Goal: Task Accomplishment & Management: Manage account settings

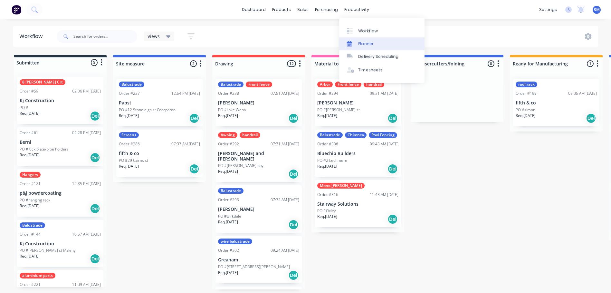
click at [376, 44] on link "Planner" at bounding box center [381, 43] width 85 height 13
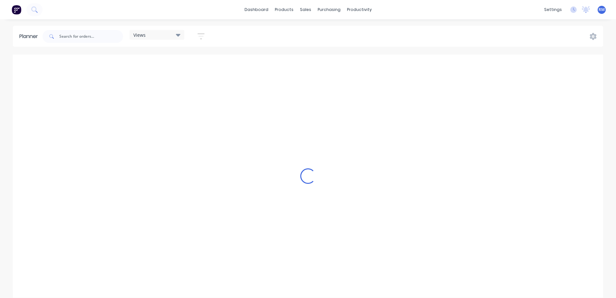
scroll to position [0, 825]
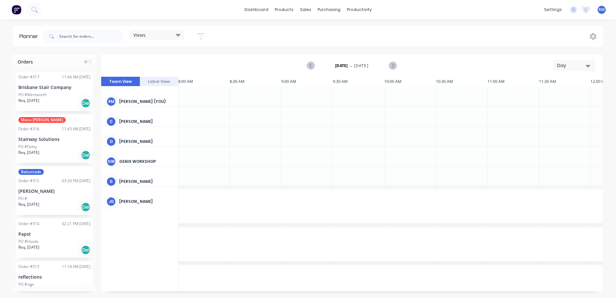
click at [587, 67] on icon "button" at bounding box center [587, 65] width 5 height 7
click at [555, 95] on div "Week" at bounding box center [563, 95] width 64 height 13
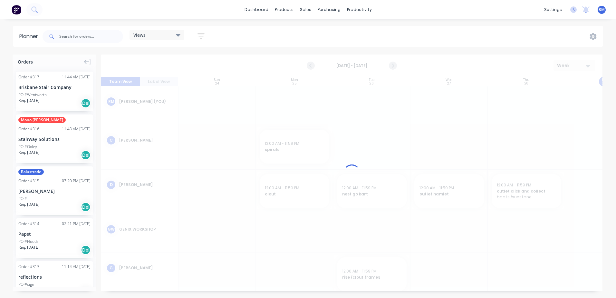
scroll to position [0, 0]
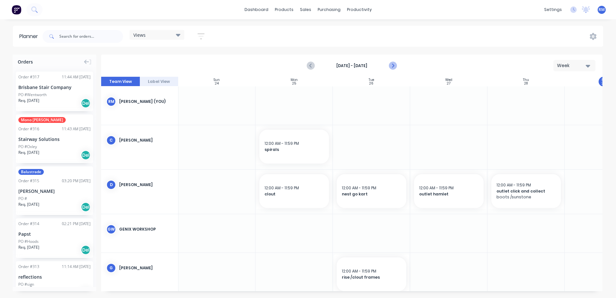
click at [394, 66] on icon "Next page" at bounding box center [393, 66] width 8 height 8
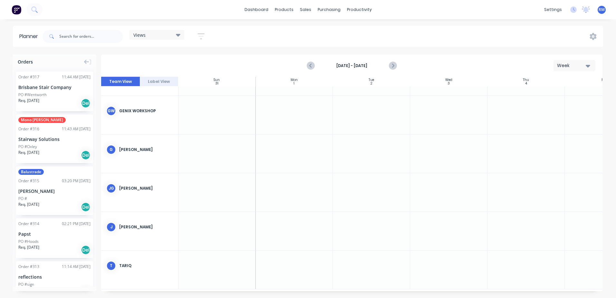
scroll to position [112, 0]
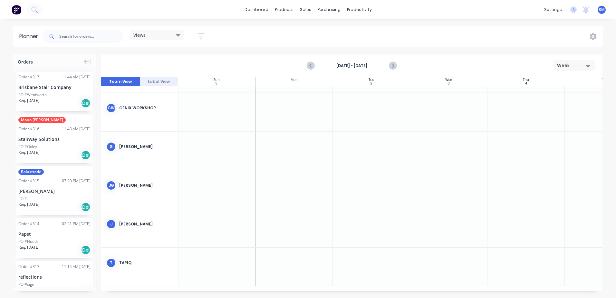
click at [283, 213] on div at bounding box center [293, 228] width 77 height 38
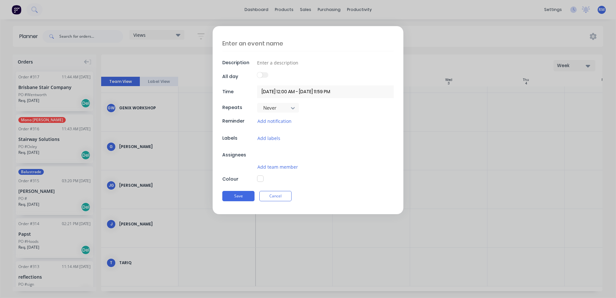
type textarea "x"
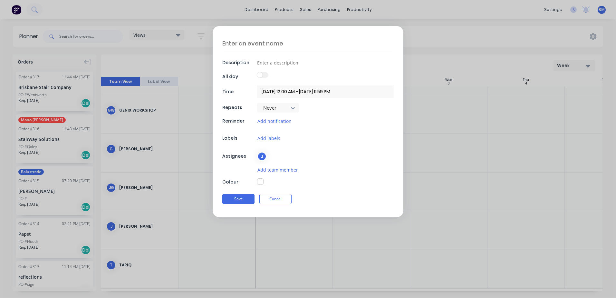
click at [286, 43] on textarea at bounding box center [307, 43] width 171 height 15
type textarea "N"
type textarea "x"
type textarea "NR"
type textarea "x"
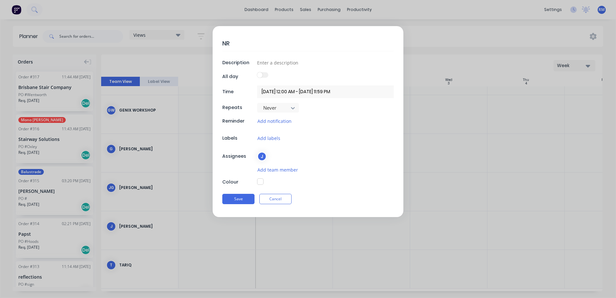
type textarea "NRW"
type textarea "x"
type textarea "NRW"
type textarea "x"
type textarea "NRW e"
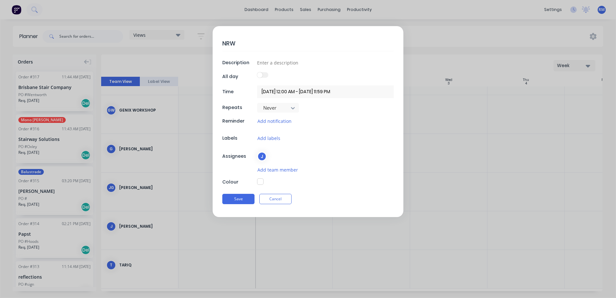
type textarea "x"
type textarea "NRW ex"
type textarea "x"
type textarea "NRW exh"
type textarea "x"
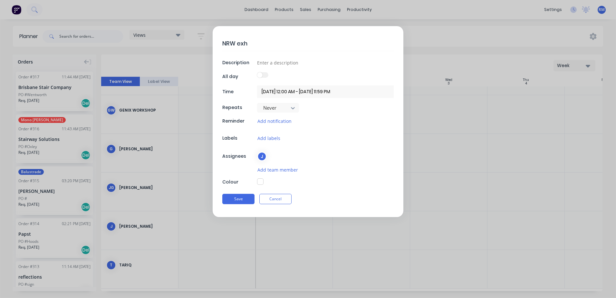
type textarea "NRW exha"
type textarea "x"
type textarea "NRW exhau"
type textarea "x"
type textarea "NRW exhaus"
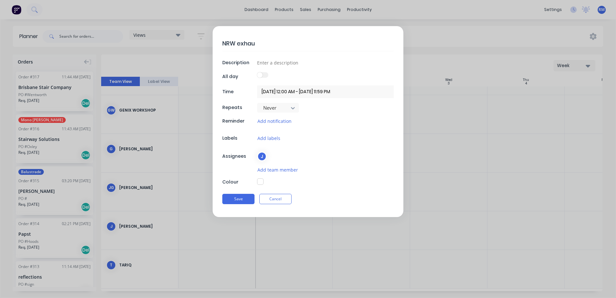
type textarea "x"
type textarea "NRW exhaust"
type textarea "x"
type textarea "NRW exhaust"
type textarea "x"
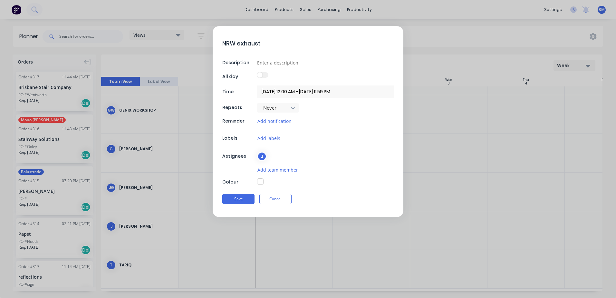
type textarea "NRW exhaust b"
type textarea "x"
type textarea "NRW exhaust br"
type textarea "x"
type textarea "NRW exhaust bra"
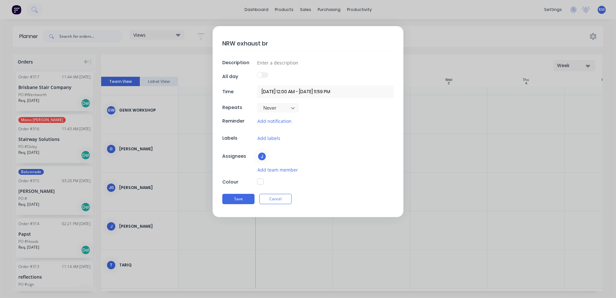
type textarea "x"
type textarea "NRW exhaust brac"
type textarea "x"
type textarea "NRW exhaust [PERSON_NAME]"
type textarea "x"
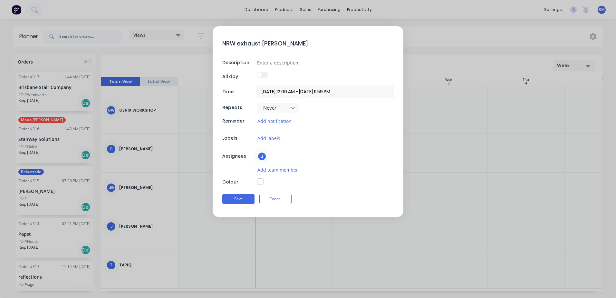
type textarea "NRW exhaust bracke"
type textarea "x"
type textarea "NRW exhaust bracket"
type textarea "x"
type textarea "NRW exhaust brackets"
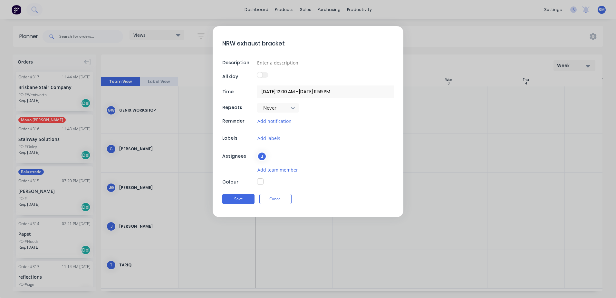
type textarea "x"
type textarea "NRW exhaust brackets"
click at [234, 197] on button "Save" at bounding box center [238, 199] width 32 height 10
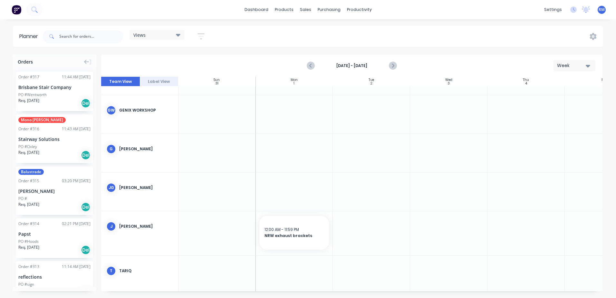
click at [282, 182] on div at bounding box center [293, 191] width 77 height 38
click at [283, 182] on div at bounding box center [293, 191] width 77 height 38
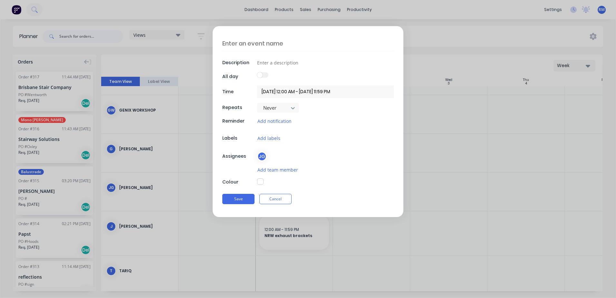
click at [251, 44] on textarea at bounding box center [307, 43] width 171 height 15
type textarea "x"
type textarea "S"
type textarea "x"
type textarea "Su"
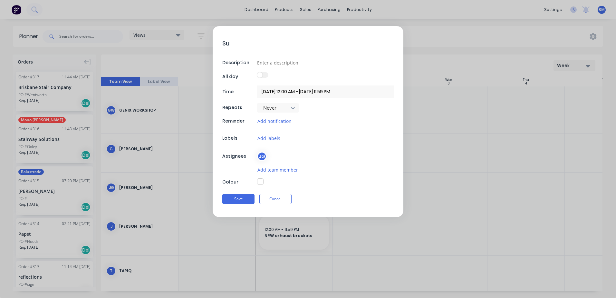
type textarea "x"
type textarea "Sun"
type textarea "x"
type textarea "Suns"
type textarea "x"
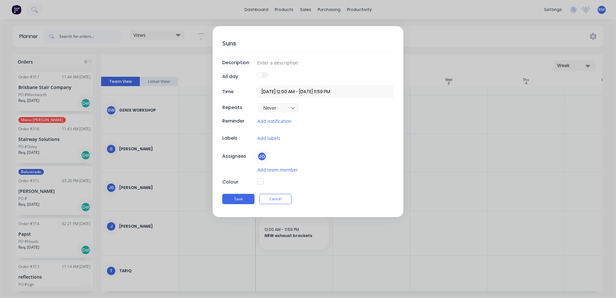
type textarea "Sunst"
type textarea "x"
type textarea "Sunsto"
type textarea "x"
type textarea "Sunston"
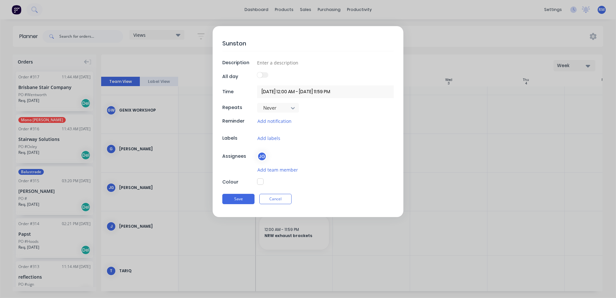
type textarea "x"
type textarea "Sunstone"
click at [247, 199] on button "Save" at bounding box center [238, 199] width 32 height 10
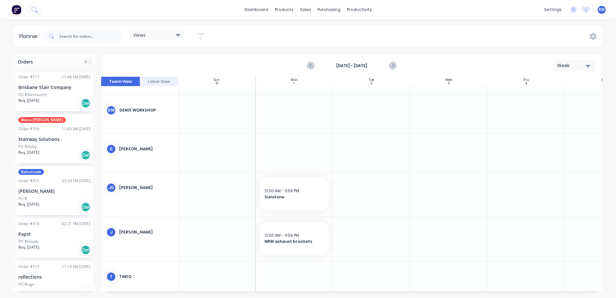
scroll to position [124, 0]
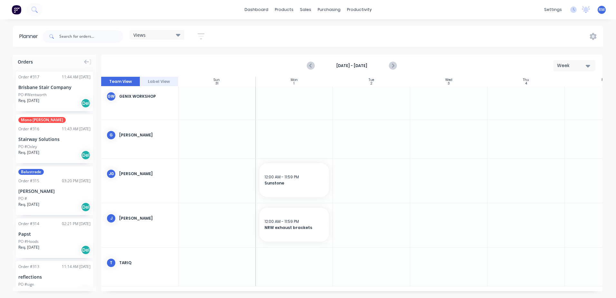
click at [365, 168] on div at bounding box center [371, 180] width 77 height 44
click at [365, 167] on div at bounding box center [371, 180] width 77 height 44
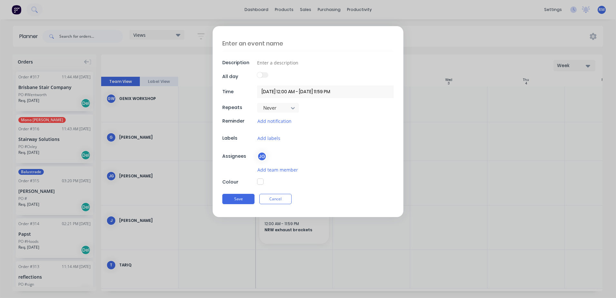
click at [286, 43] on textarea at bounding box center [307, 43] width 171 height 15
type textarea "x"
type textarea "s"
type textarea "x"
type textarea "su"
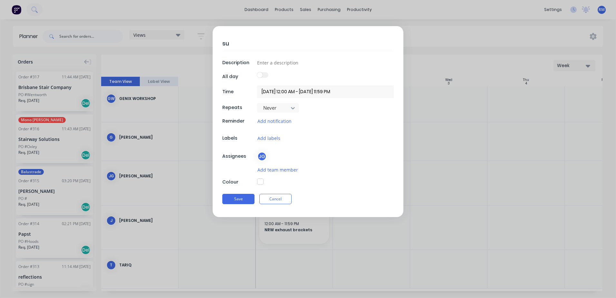
type textarea "x"
type textarea "sun"
type textarea "x"
type textarea "suns"
type textarea "x"
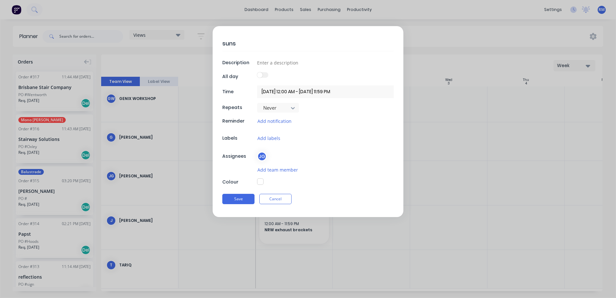
type textarea "sunst"
type textarea "x"
type textarea "sunsto"
type textarea "x"
type textarea "sunston"
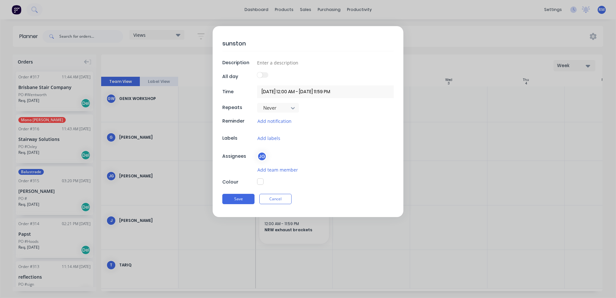
type textarea "x"
type textarea "sunstone"
click at [241, 199] on button "Save" at bounding box center [238, 199] width 32 height 10
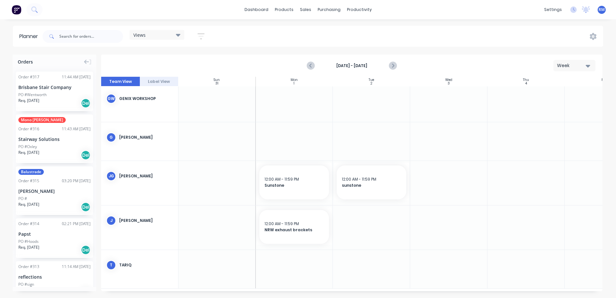
click at [358, 202] on div at bounding box center [371, 183] width 77 height 44
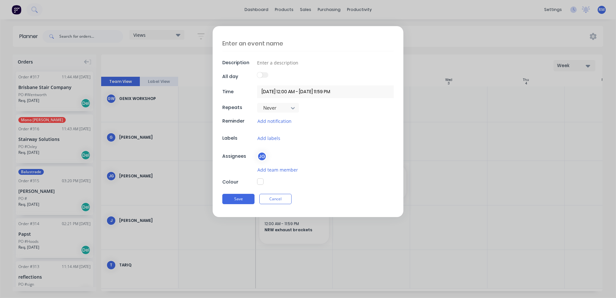
click at [285, 43] on textarea at bounding box center [307, 43] width 171 height 15
type textarea "x"
type textarea "r"
type textarea "x"
type textarea "ri"
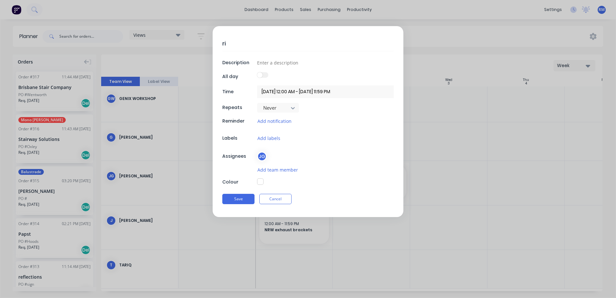
type textarea "x"
type textarea "ris"
type textarea "x"
type textarea "rise"
type textarea "x"
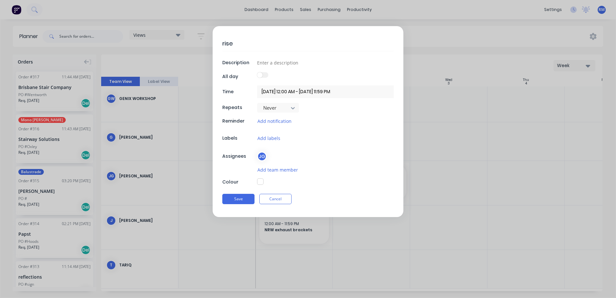
type textarea "rise"
type textarea "x"
type textarea "rise h"
type textarea "x"
type textarea "rise ha"
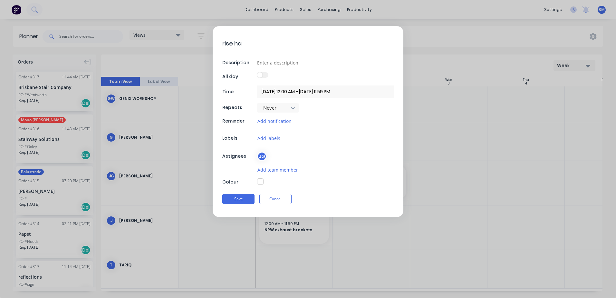
type textarea "x"
type textarea "rise ham"
type textarea "x"
type textarea "rise haml"
type textarea "x"
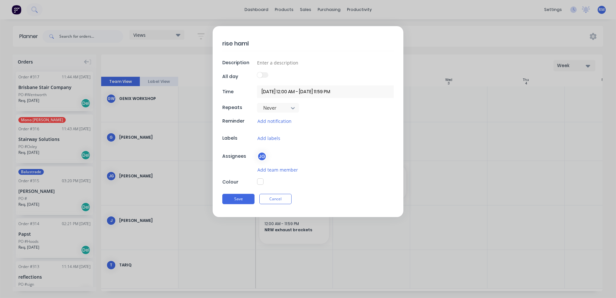
type textarea "rise hamle"
type textarea "x"
type textarea "rise hamlet"
click at [240, 197] on button "Save" at bounding box center [238, 199] width 32 height 10
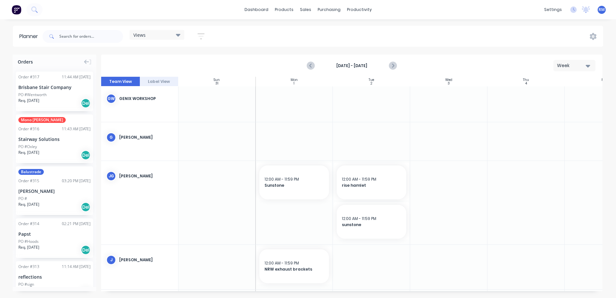
click at [525, 174] on div at bounding box center [525, 202] width 77 height 83
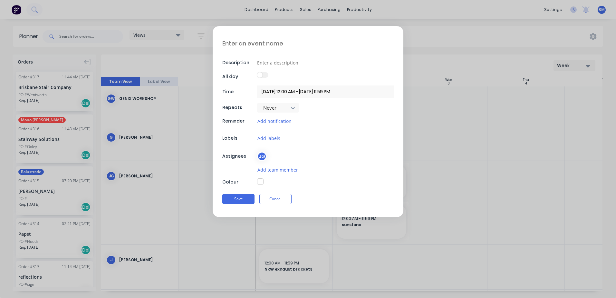
click at [288, 42] on textarea at bounding box center [307, 43] width 171 height 15
type textarea "x"
type textarea "v"
type textarea "x"
type textarea "vd"
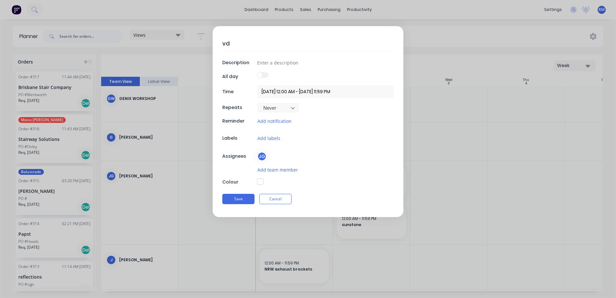
type textarea "x"
type textarea "vds"
type textarea "x"
type textarea "vds"
click at [236, 200] on button "Save" at bounding box center [238, 199] width 32 height 10
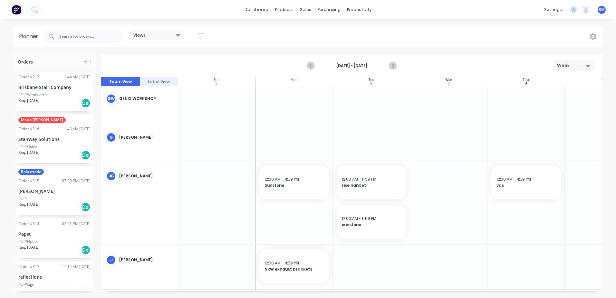
click at [538, 216] on div at bounding box center [525, 202] width 77 height 83
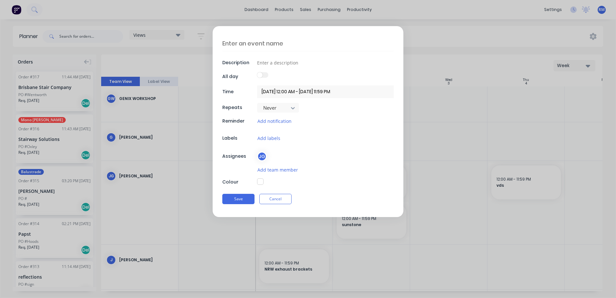
click at [300, 44] on textarea at bounding box center [307, 43] width 171 height 15
type textarea "x"
type textarea "c"
type textarea "x"
type textarea "cl"
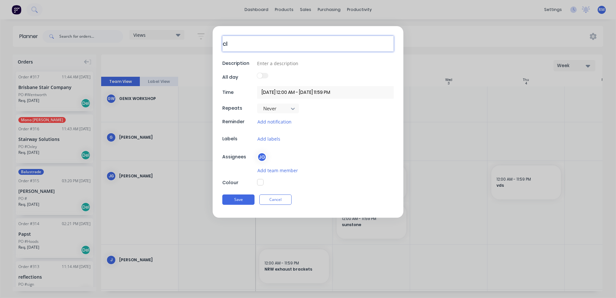
type textarea "x"
type textarea "clo"
type textarea "x"
type textarea "clou"
type textarea "x"
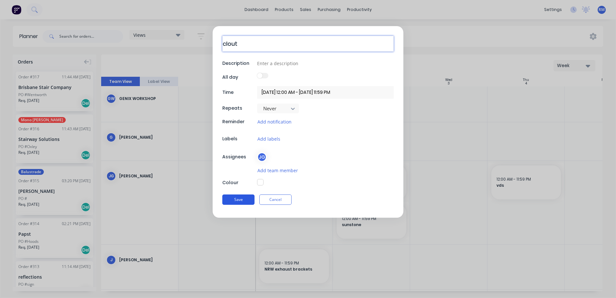
type textarea "clout"
click at [247, 201] on button "Save" at bounding box center [238, 199] width 32 height 10
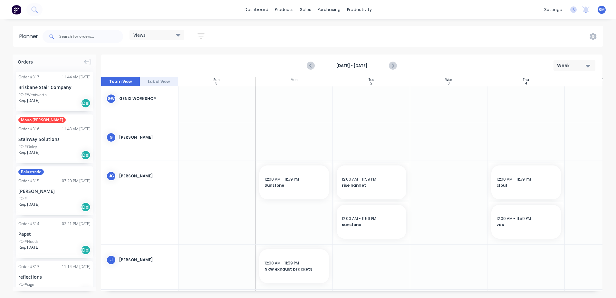
click at [436, 179] on div at bounding box center [448, 202] width 77 height 83
click at [437, 179] on div at bounding box center [448, 202] width 77 height 83
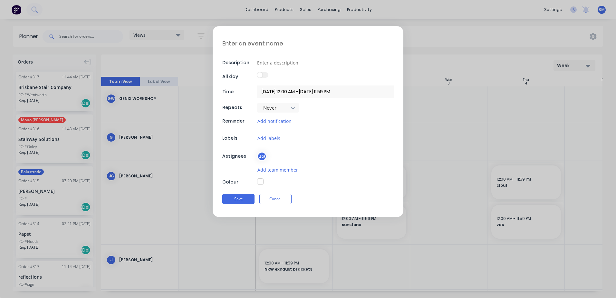
click at [270, 202] on button "Cancel" at bounding box center [275, 199] width 32 height 10
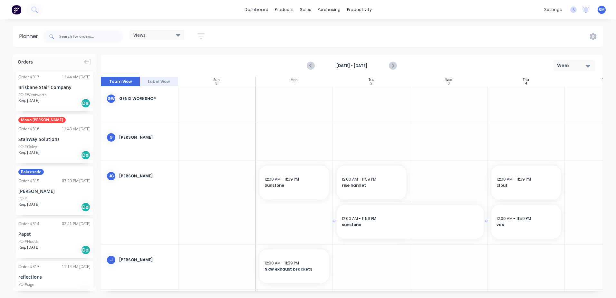
drag, startPoint x: 415, startPoint y: 221, endPoint x: 454, endPoint y: 217, distance: 39.2
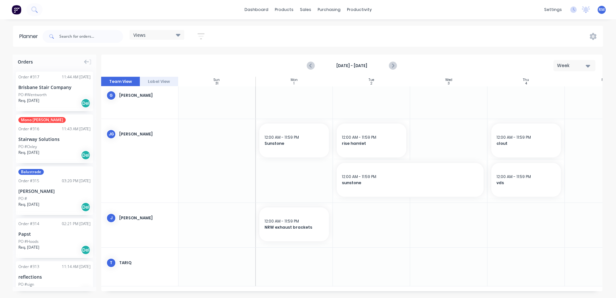
scroll to position [163, 0]
click at [214, 286] on div "Sun 31 [DATE] Mon 1 [DATE] Tue 2 [DATE] Wed 3 [DATE] Thu 4 [DATE] Fri 5 [DATE] …" at bounding box center [351, 184] width 501 height 214
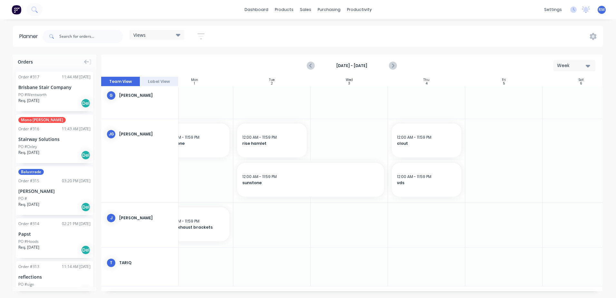
scroll to position [163, 120]
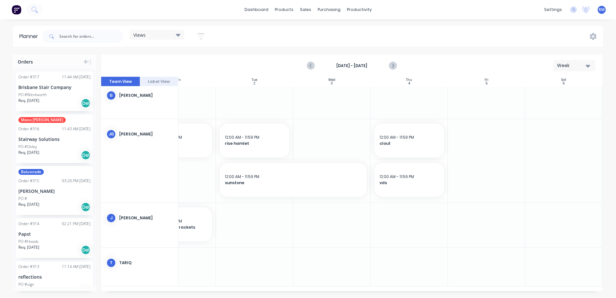
click at [471, 132] on div at bounding box center [486, 160] width 77 height 83
click at [471, 133] on div at bounding box center [486, 160] width 77 height 83
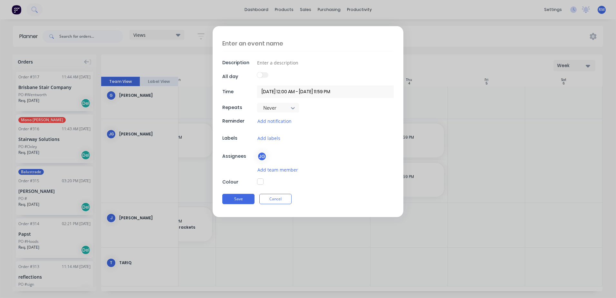
scroll to position [158, 120]
click at [258, 43] on textarea at bounding box center [307, 43] width 171 height 15
type textarea "x"
type textarea "s"
type textarea "x"
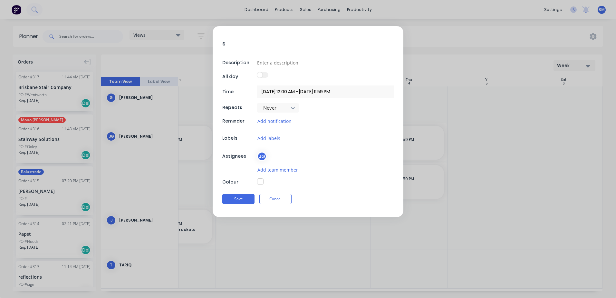
type textarea "sy"
type textarea "x"
type textarea "s"
type textarea "x"
type textarea "st"
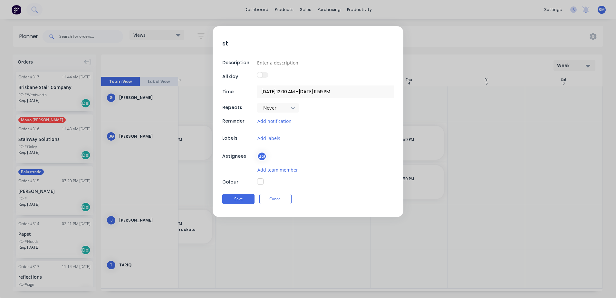
type textarea "x"
type textarea "sta"
type textarea "x"
type textarea "stai"
type textarea "x"
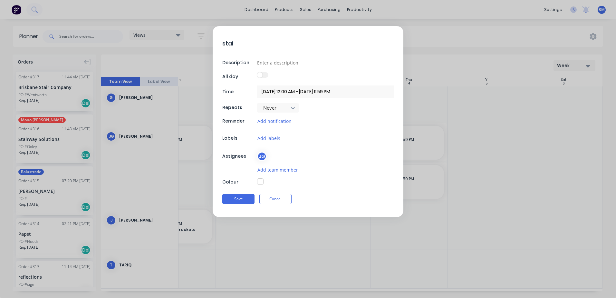
type textarea "stair"
type textarea "x"
type textarea "stairw"
type textarea "x"
type textarea "stairwa"
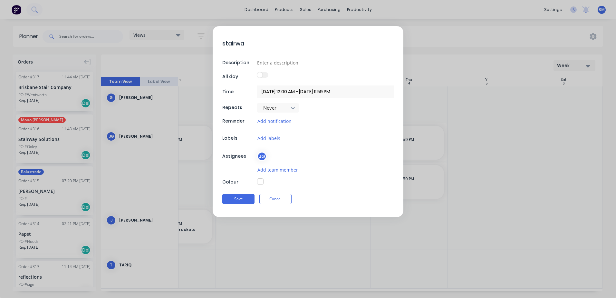
type textarea "x"
type textarea "stairway"
type textarea "x"
type textarea "stairway"
type textarea "x"
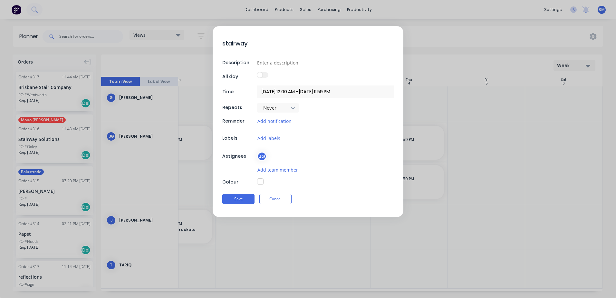
type textarea "stairway s"
type textarea "x"
type textarea "stairway so"
type textarea "x"
type textarea "stairway sol"
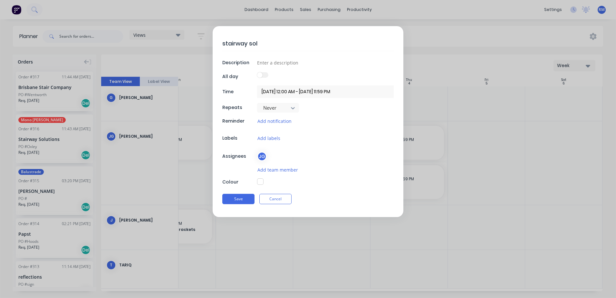
type textarea "x"
type textarea "stairway solu"
type textarea "x"
type textarea "stairway solut"
type textarea "x"
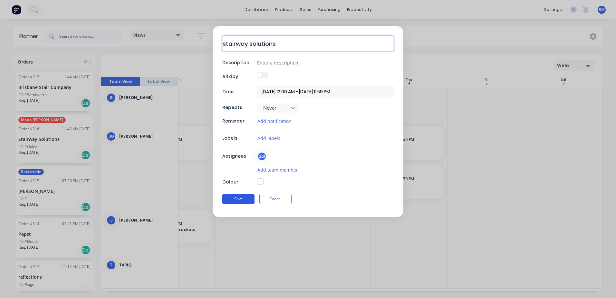
type textarea "stairway solutions"
click at [238, 197] on button "Save" at bounding box center [238, 199] width 32 height 10
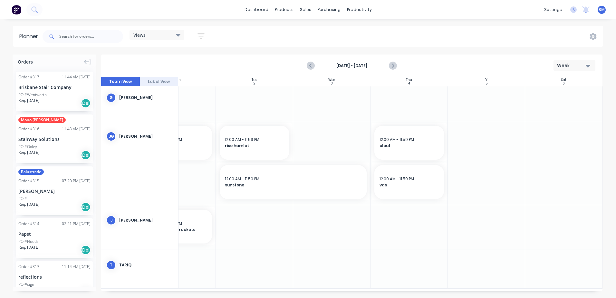
type textarea "x"
